Goal: Task Accomplishment & Management: Use online tool/utility

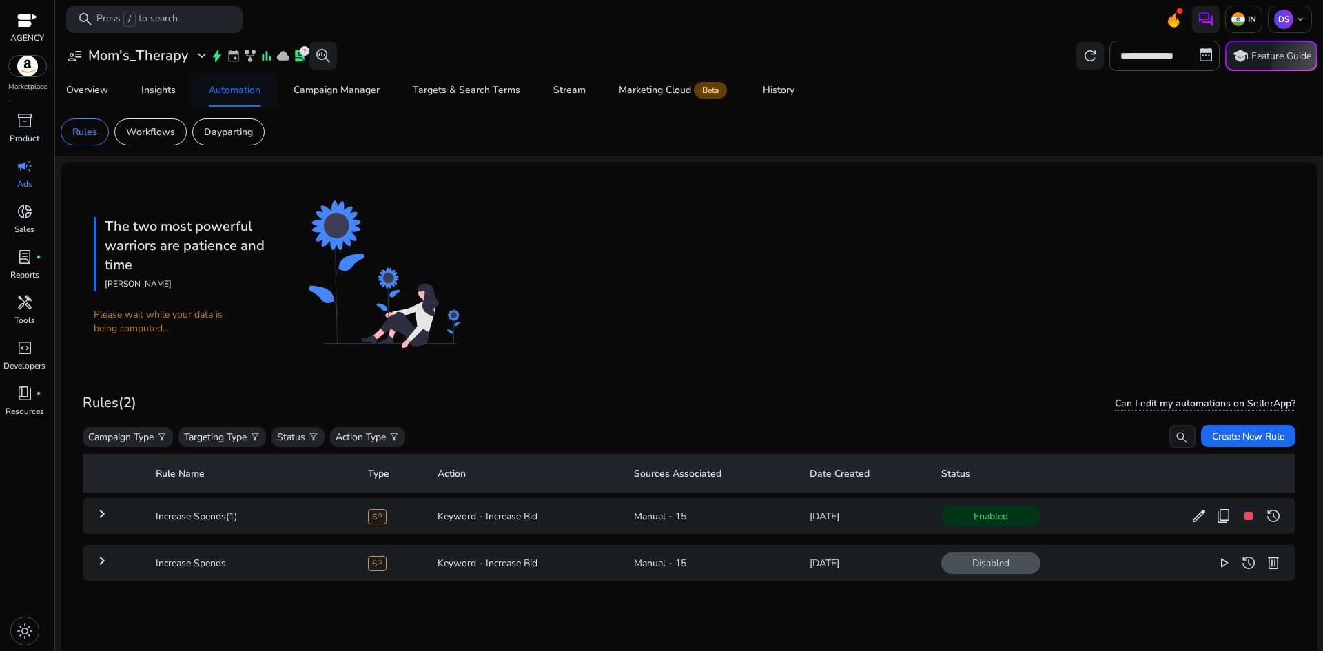
click at [247, 88] on div "Automation" at bounding box center [235, 90] width 52 height 10
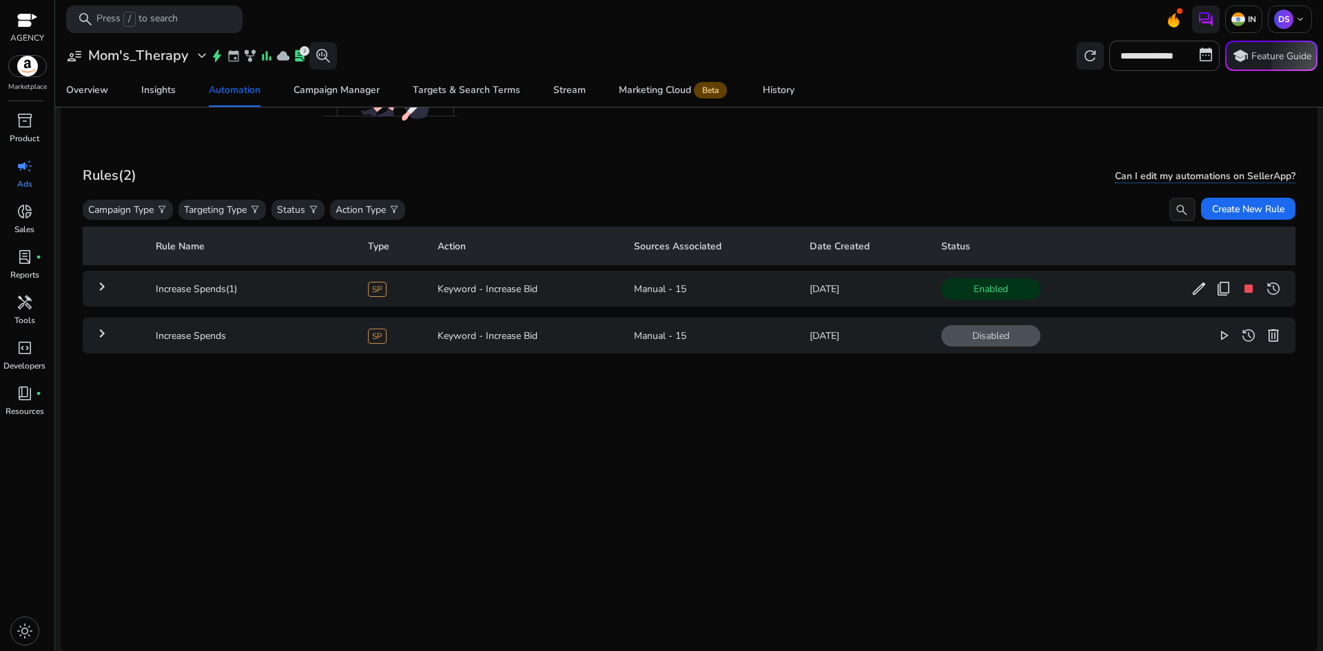
scroll to position [230, 0]
click at [1263, 329] on button "delete" at bounding box center [1274, 334] width 22 height 22
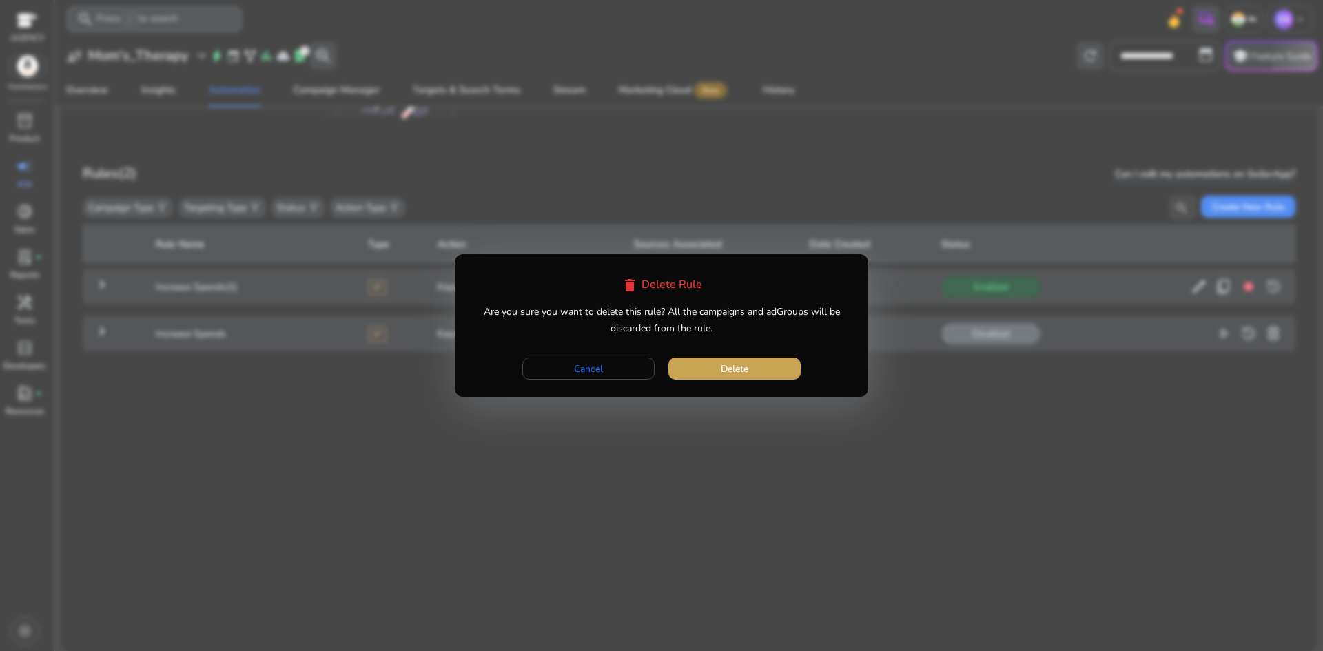
click at [755, 372] on span "button" at bounding box center [734, 368] width 132 height 33
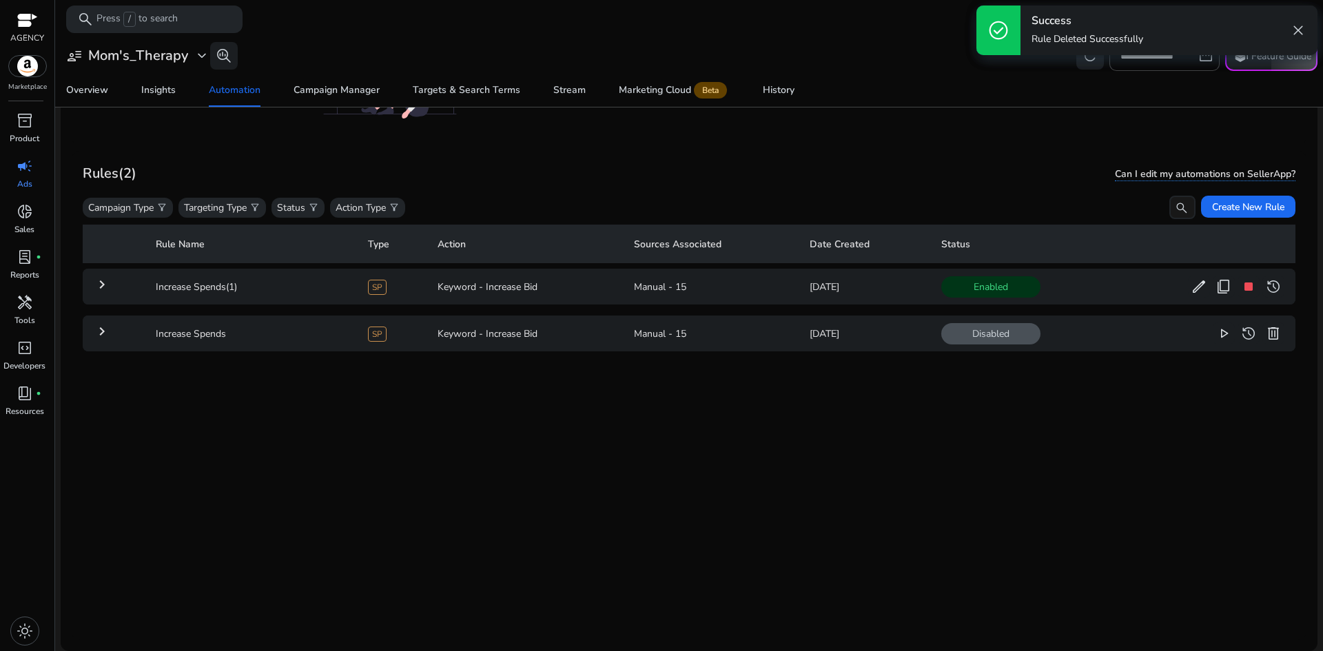
scroll to position [0, 0]
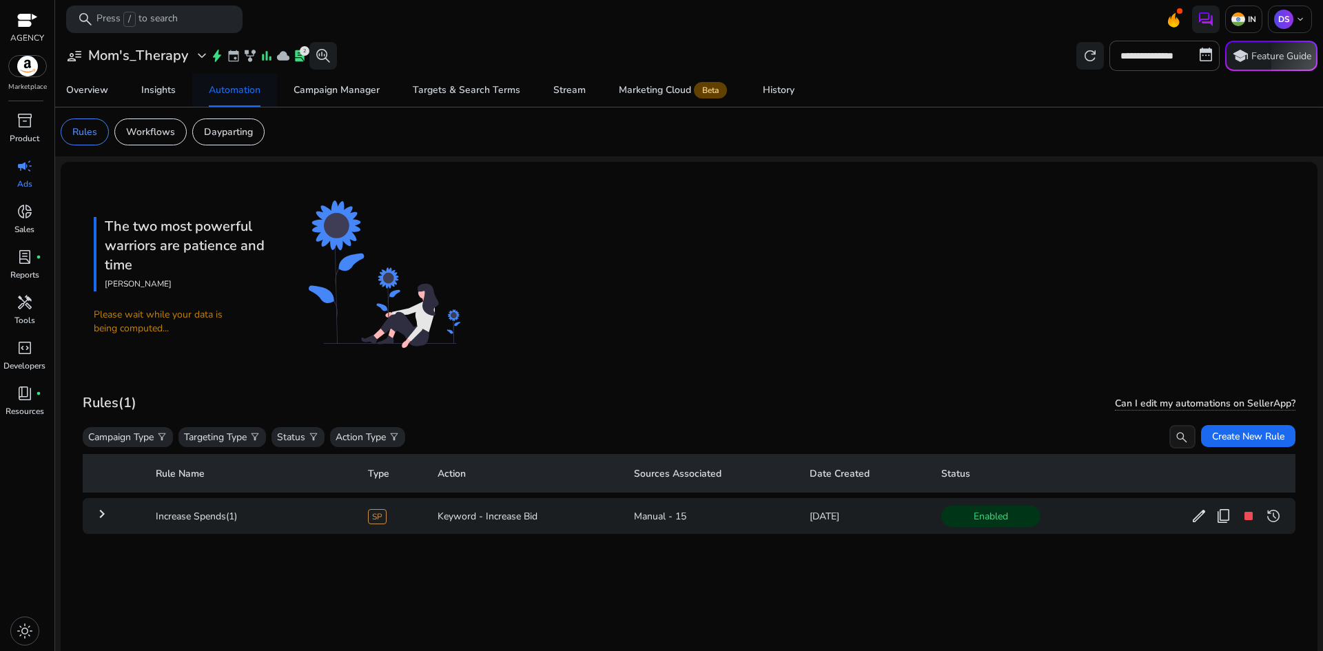
click at [236, 85] on div "Automation" at bounding box center [235, 90] width 52 height 10
click at [1240, 515] on span "stop" at bounding box center [1248, 516] width 17 height 17
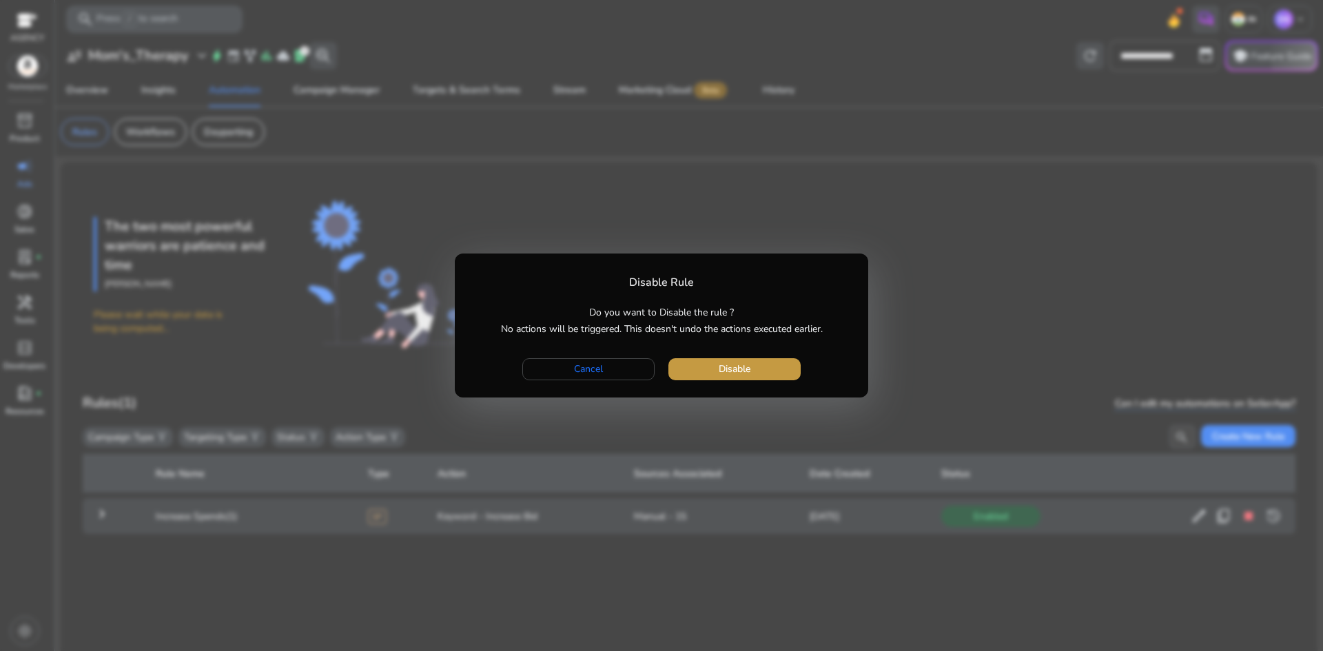
click at [733, 365] on span "Disable" at bounding box center [735, 369] width 32 height 14
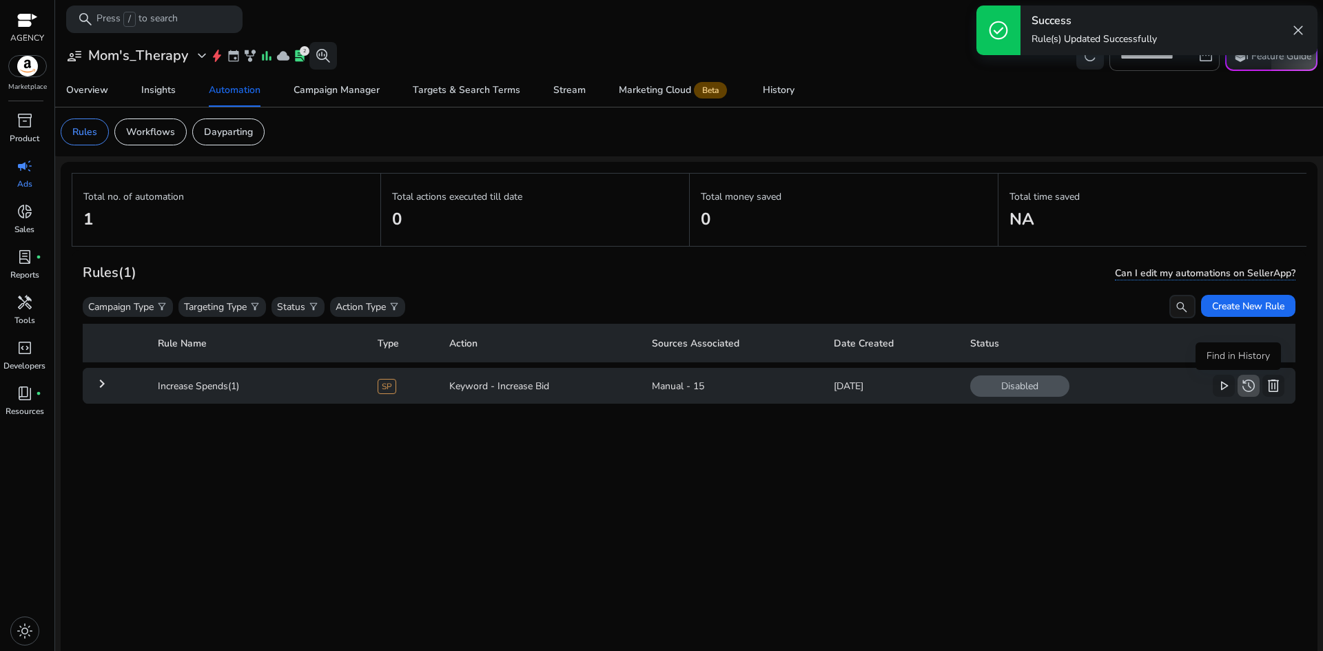
click at [1240, 386] on span "history" at bounding box center [1248, 386] width 17 height 17
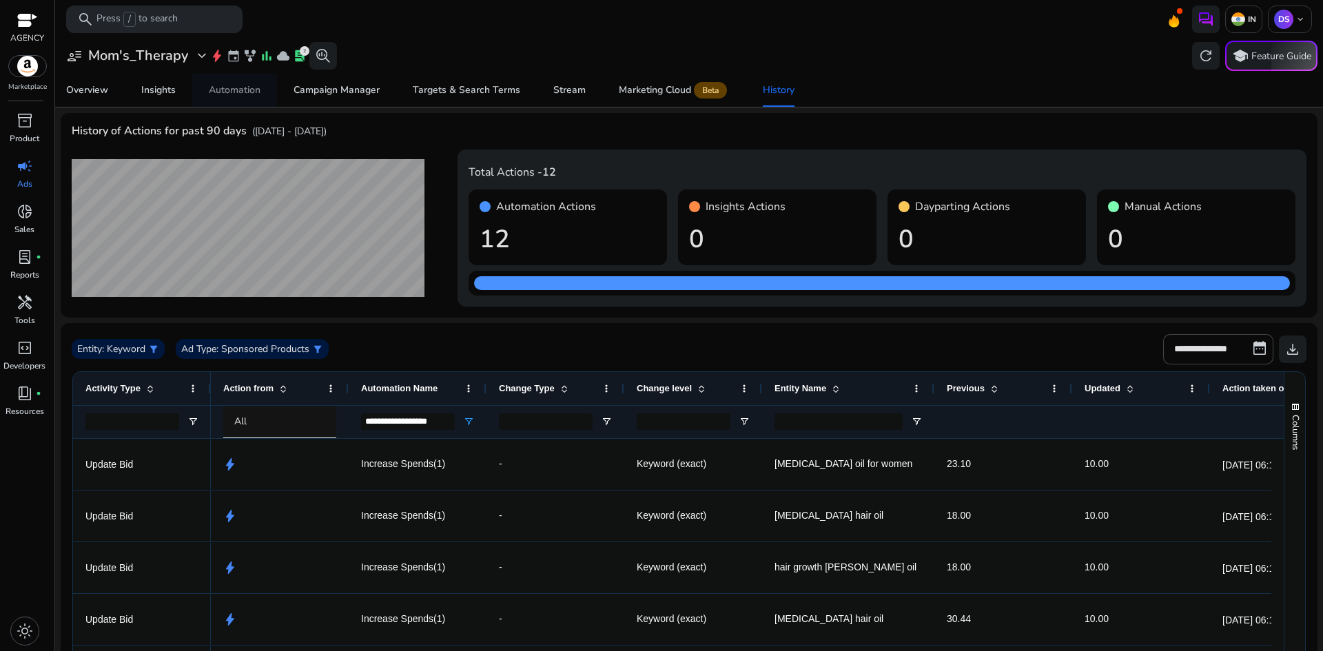
click at [244, 92] on div "Automation" at bounding box center [235, 90] width 52 height 10
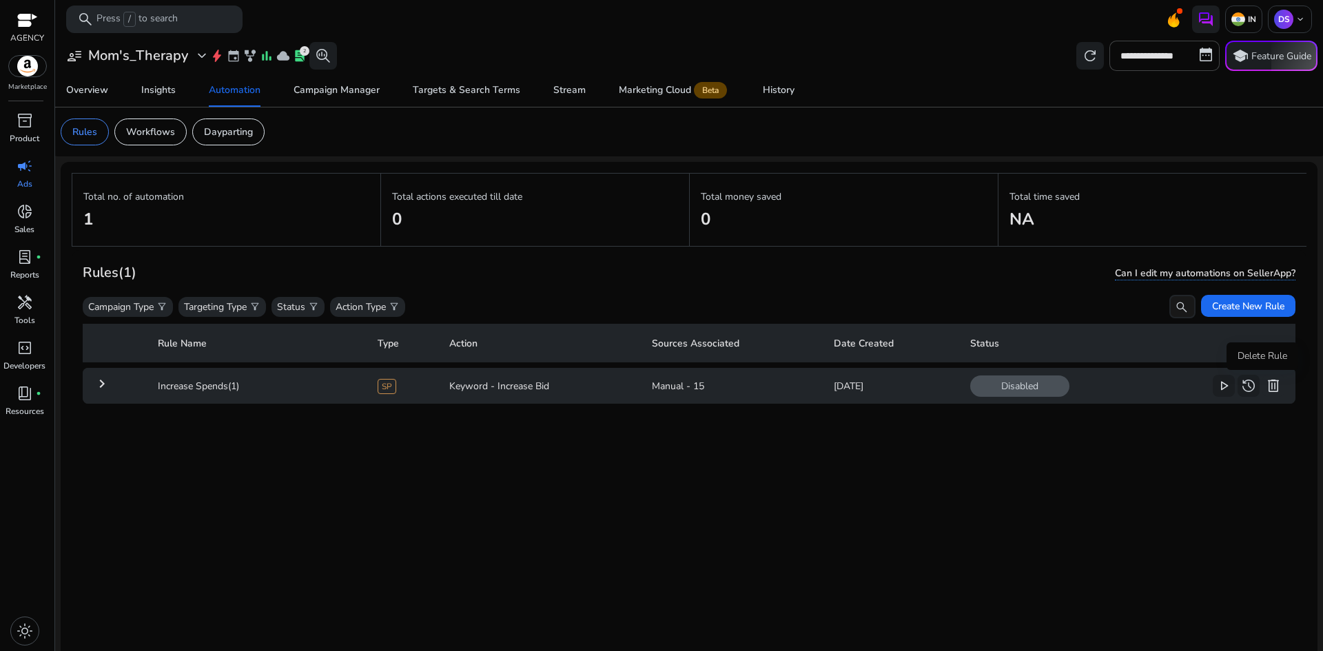
click at [1265, 394] on span "delete" at bounding box center [1273, 386] width 17 height 17
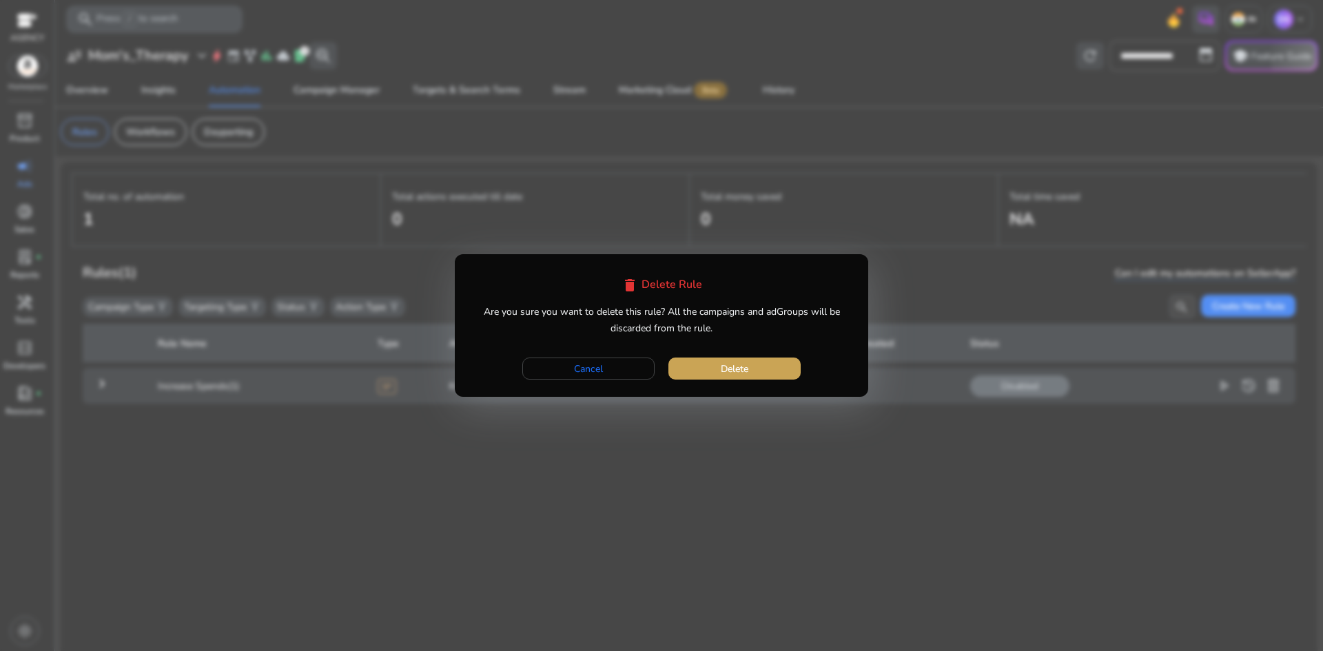
click at [775, 367] on span "button" at bounding box center [734, 368] width 132 height 33
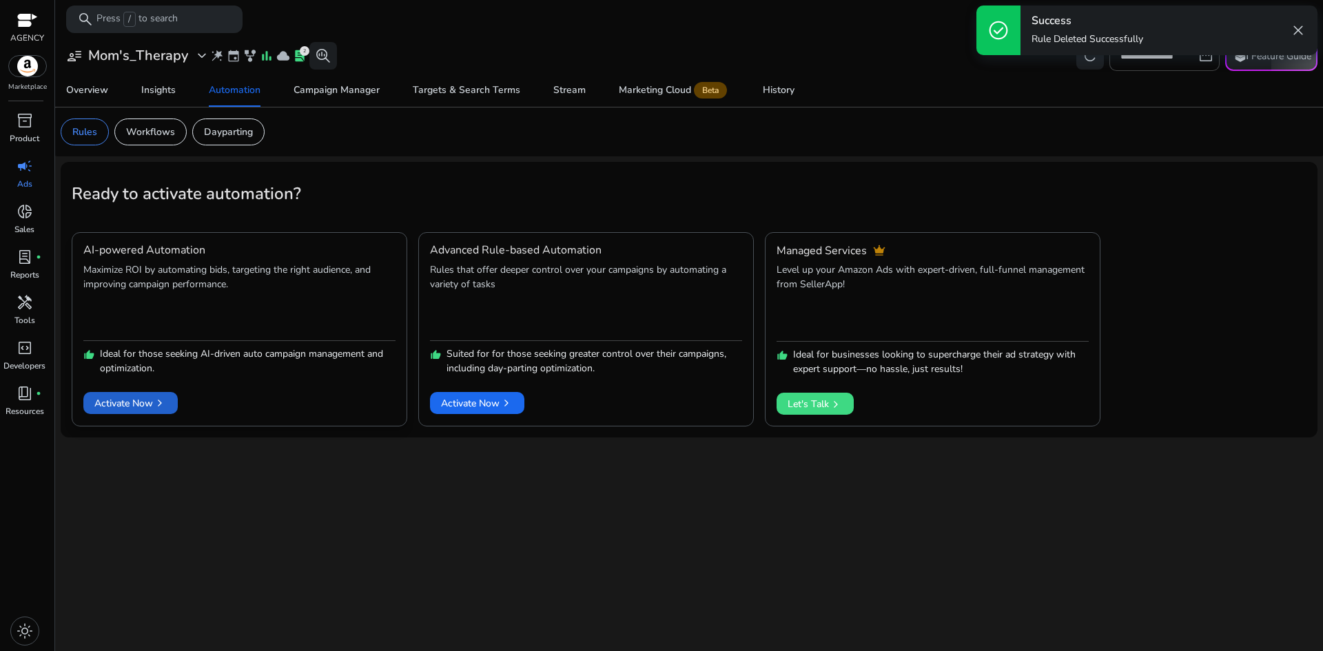
click at [147, 400] on span "Activate Now chevron_right" at bounding box center [130, 403] width 72 height 14
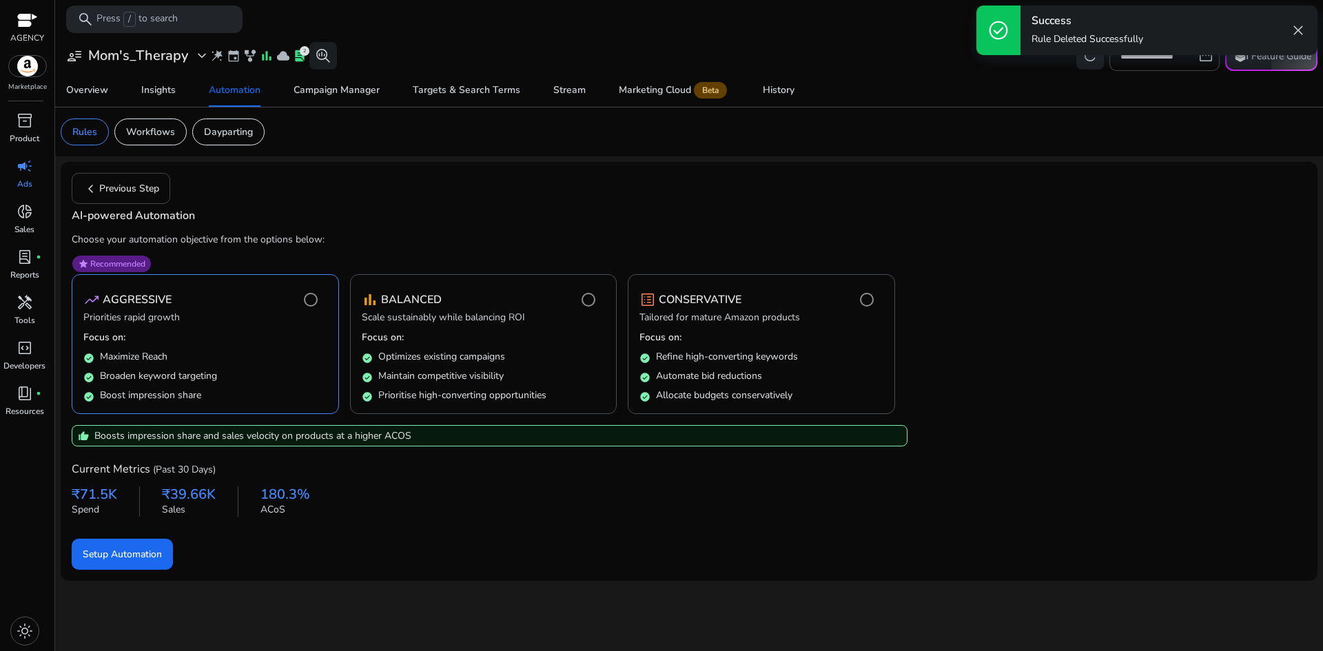
click at [507, 345] on div "check_circle Optimizes existing campaigns" at bounding box center [484, 354] width 244 height 19
click at [117, 556] on span "Setup Automation" at bounding box center [122, 554] width 79 height 14
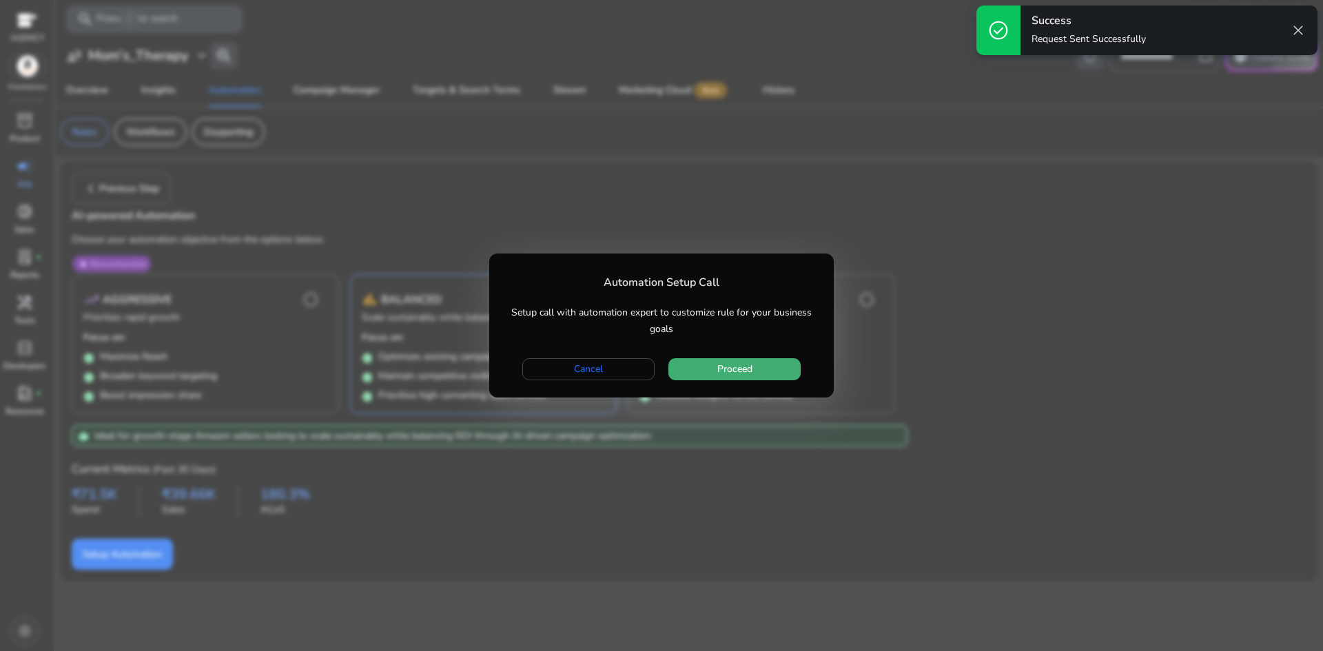
click at [744, 369] on span "Proceed" at bounding box center [734, 369] width 35 height 14
